Goal: Information Seeking & Learning: Find specific fact

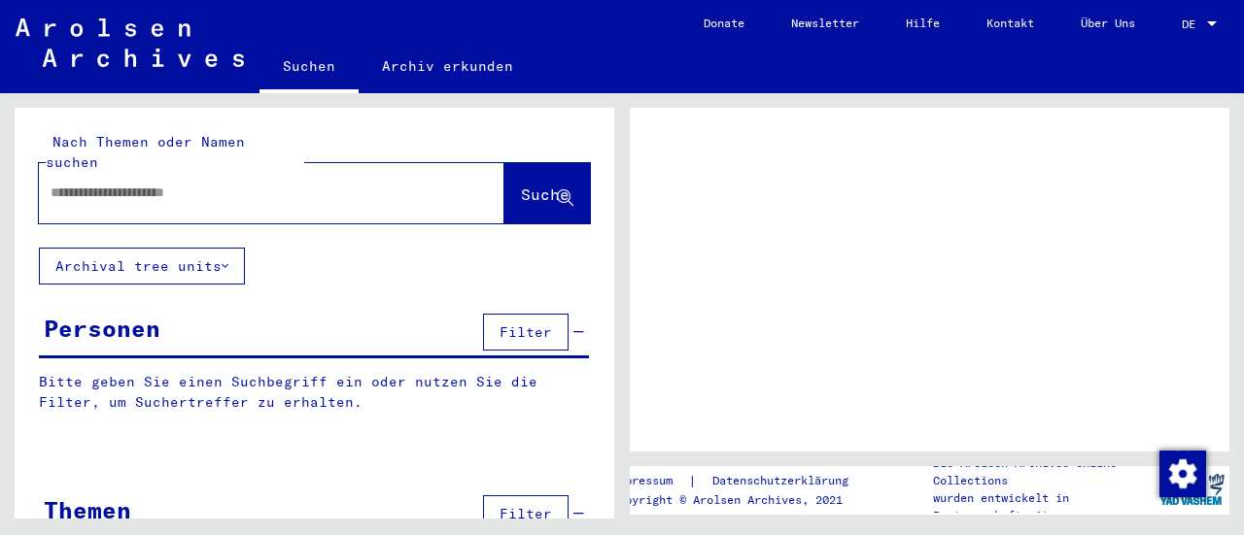
click at [52, 183] on input "text" at bounding box center [254, 193] width 407 height 20
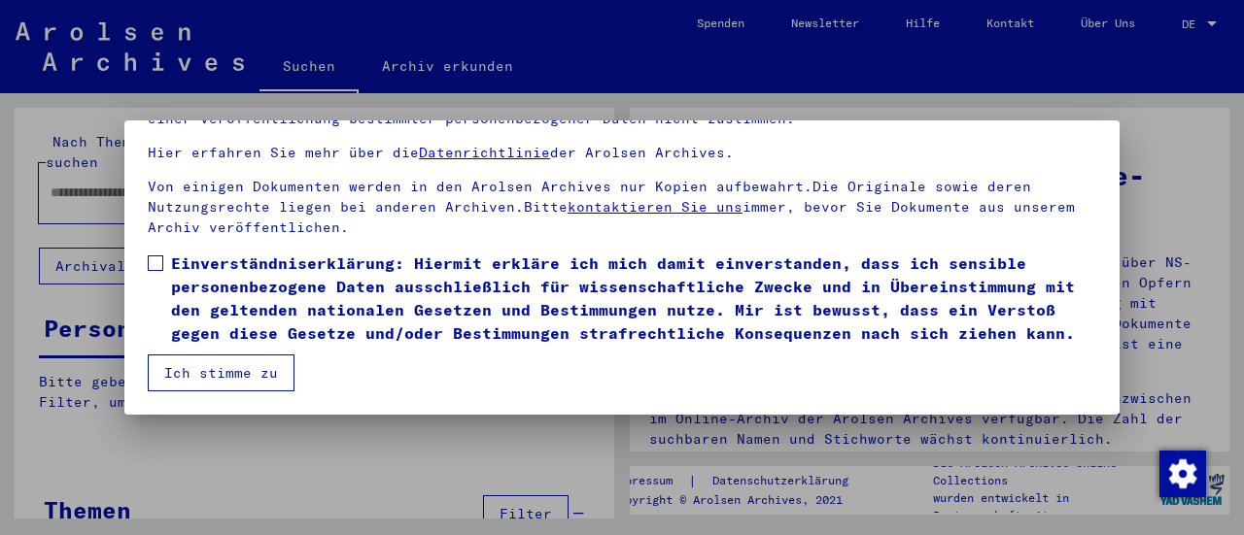
scroll to position [181, 0]
click at [155, 256] on span at bounding box center [156, 264] width 16 height 16
click at [187, 378] on button "Ich stimme zu" at bounding box center [221, 373] width 147 height 37
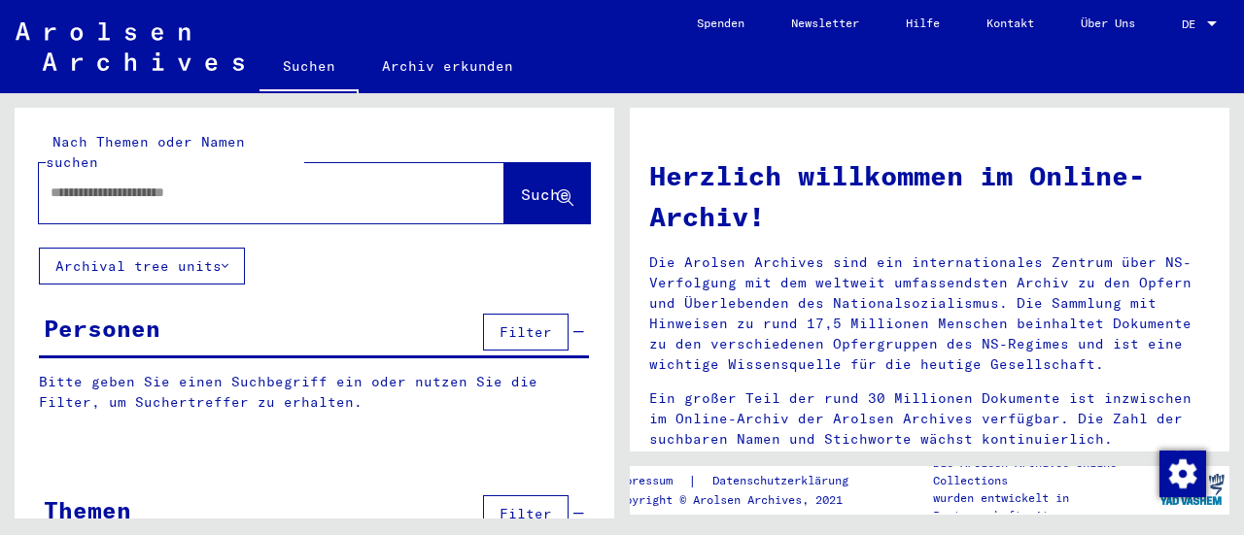
click at [54, 183] on input "text" at bounding box center [248, 193] width 395 height 20
click at [557, 190] on icon at bounding box center [565, 198] width 17 height 17
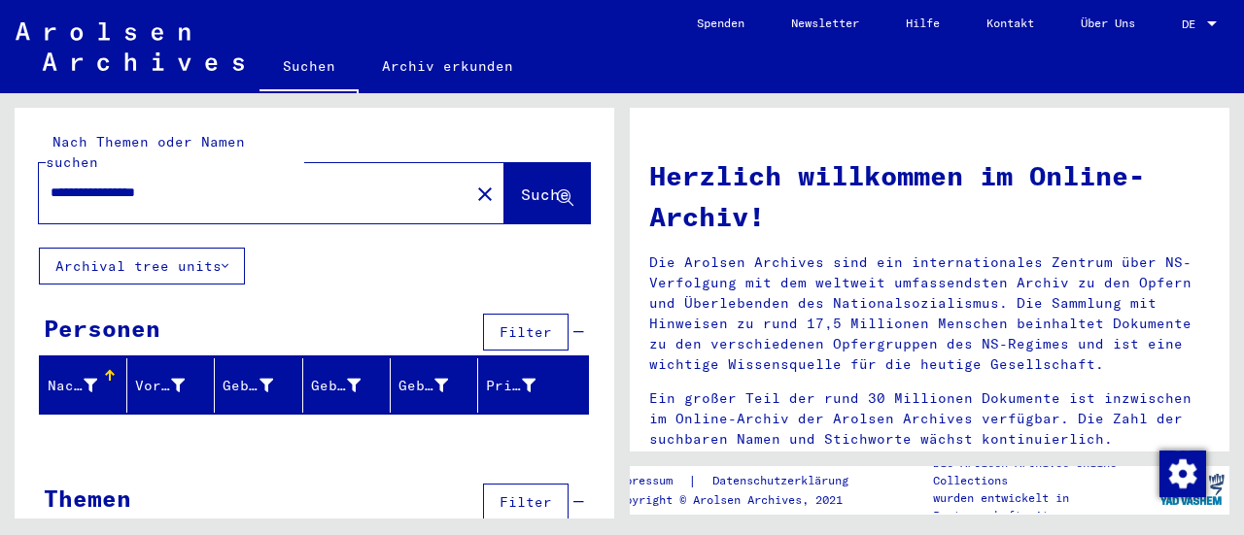
click at [210, 183] on input "**********" at bounding box center [248, 193] width 395 height 20
type input "*"
click at [557, 190] on icon at bounding box center [565, 198] width 17 height 17
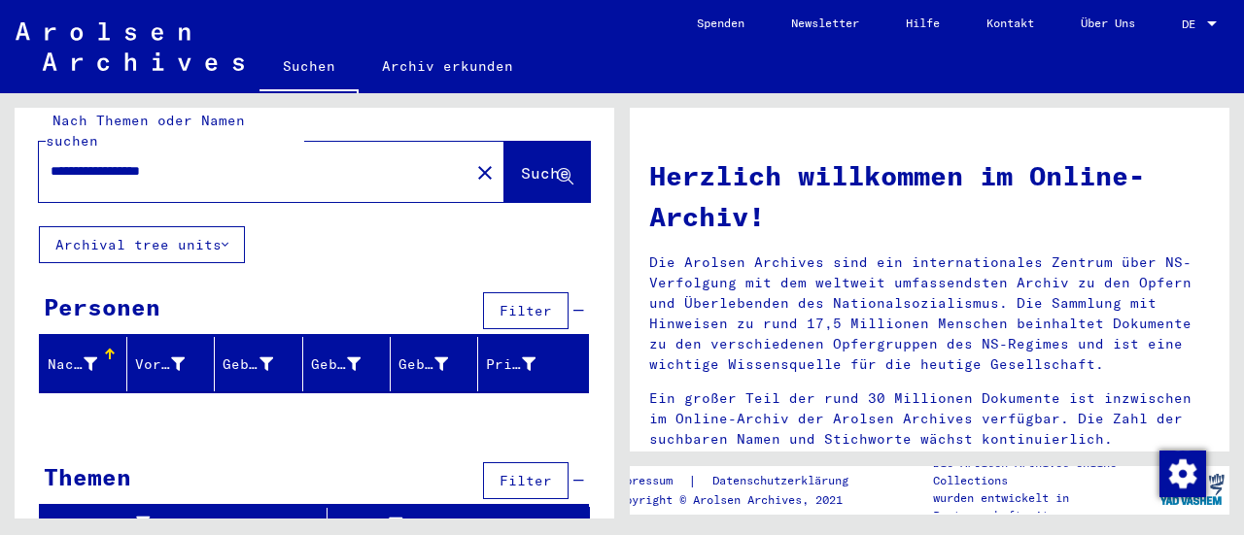
click at [221, 161] on input "**********" at bounding box center [248, 171] width 395 height 20
type input "*"
click at [557, 169] on icon at bounding box center [565, 177] width 17 height 17
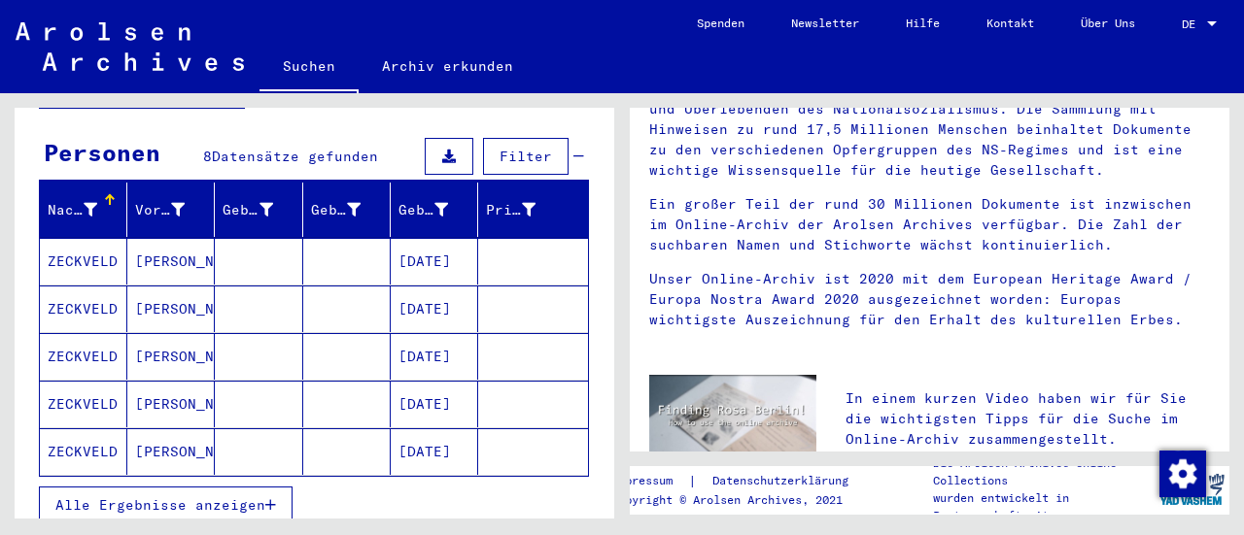
scroll to position [194, 0]
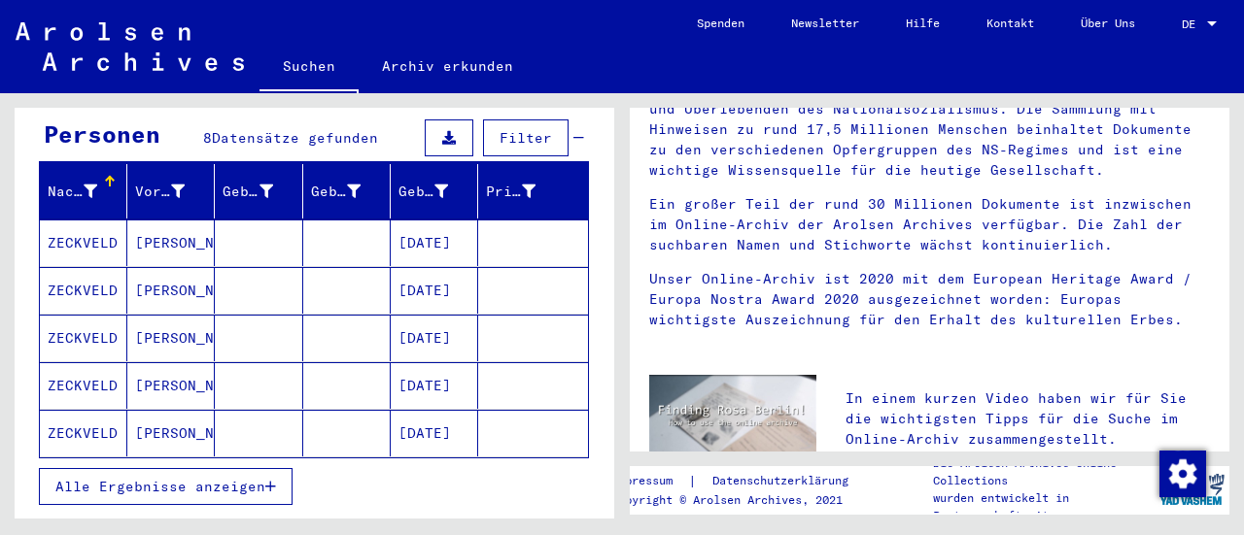
click at [277, 468] on button "Alle Ergebnisse anzeigen" at bounding box center [166, 486] width 254 height 37
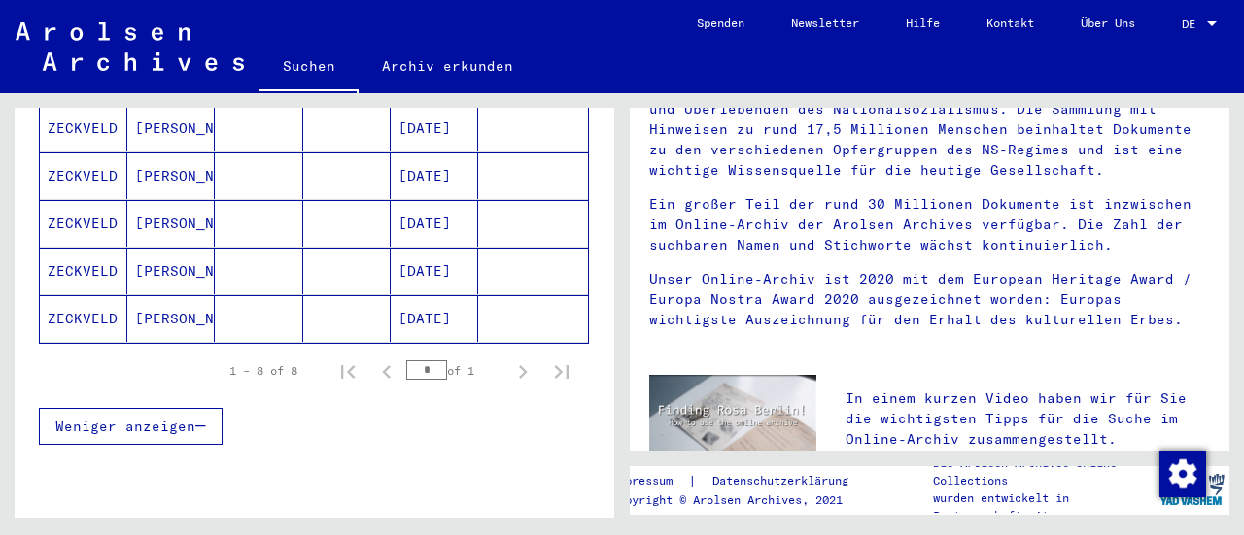
scroll to position [486, 0]
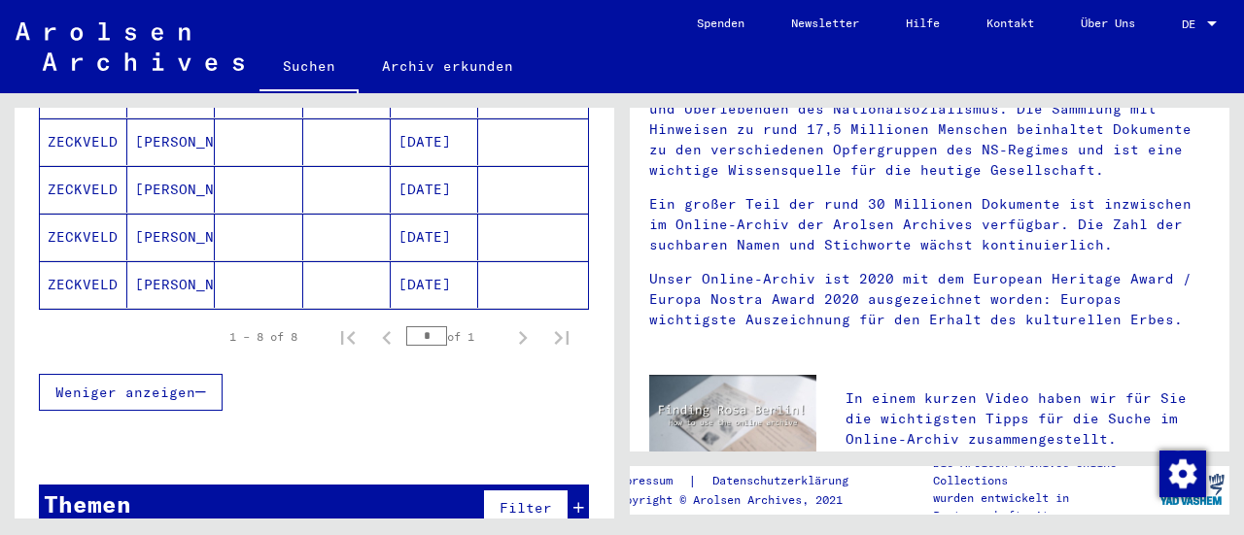
type input "**********"
